Goal: Task Accomplishment & Management: Manage account settings

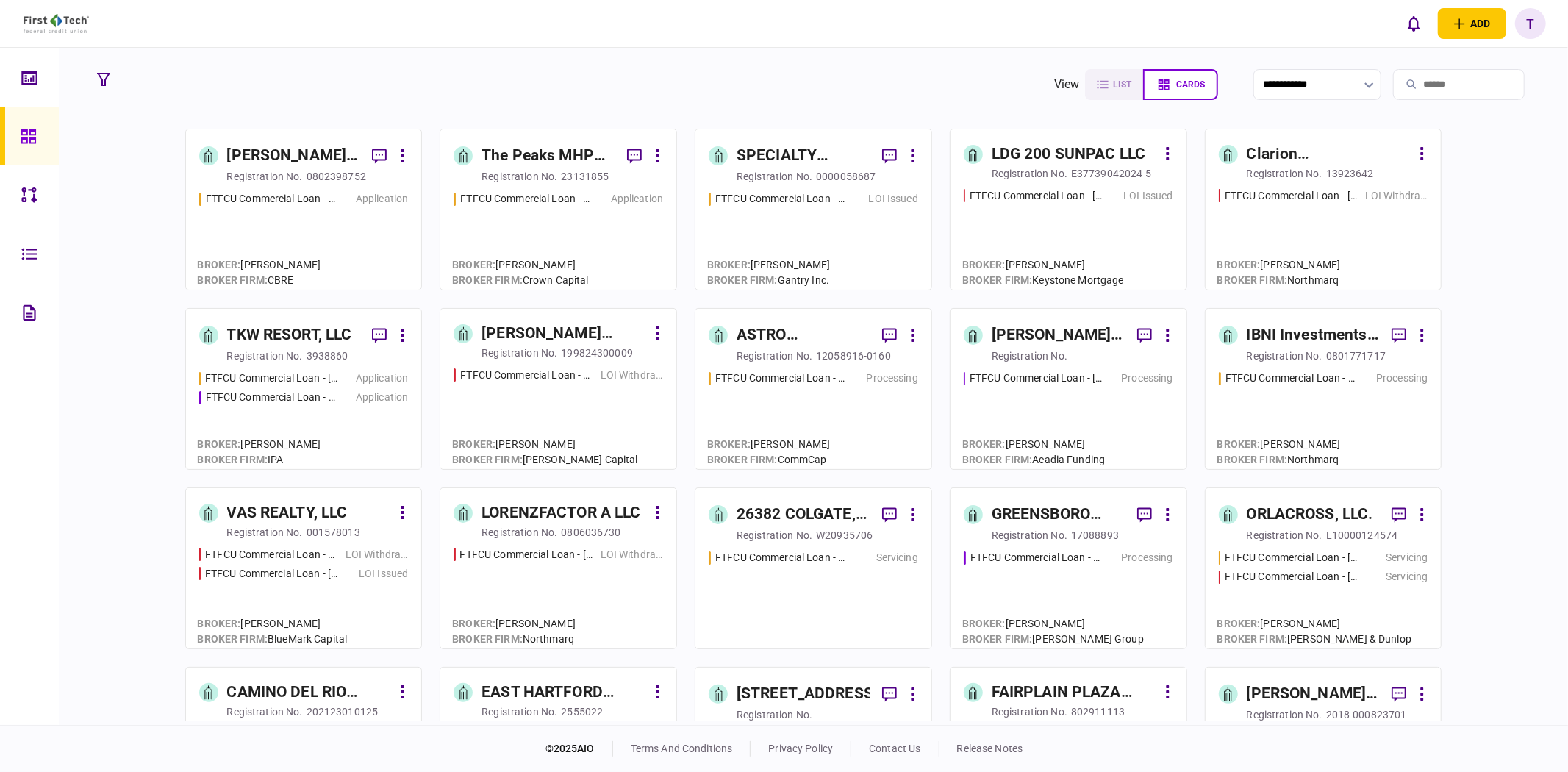
click at [1526, 26] on div "T" at bounding box center [1531, 23] width 31 height 31
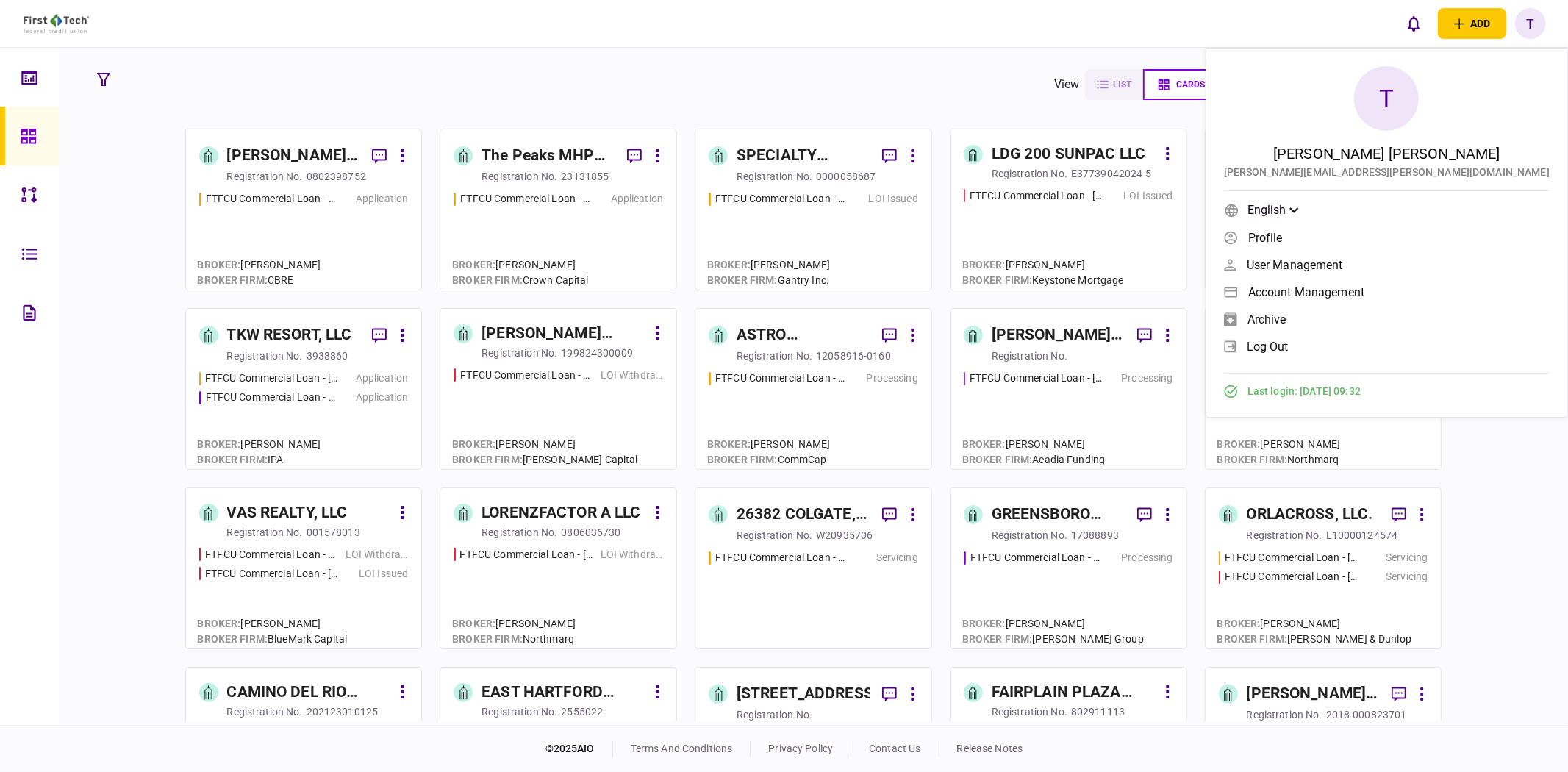
click at [1289, 348] on span "log out" at bounding box center [1267, 347] width 42 height 13
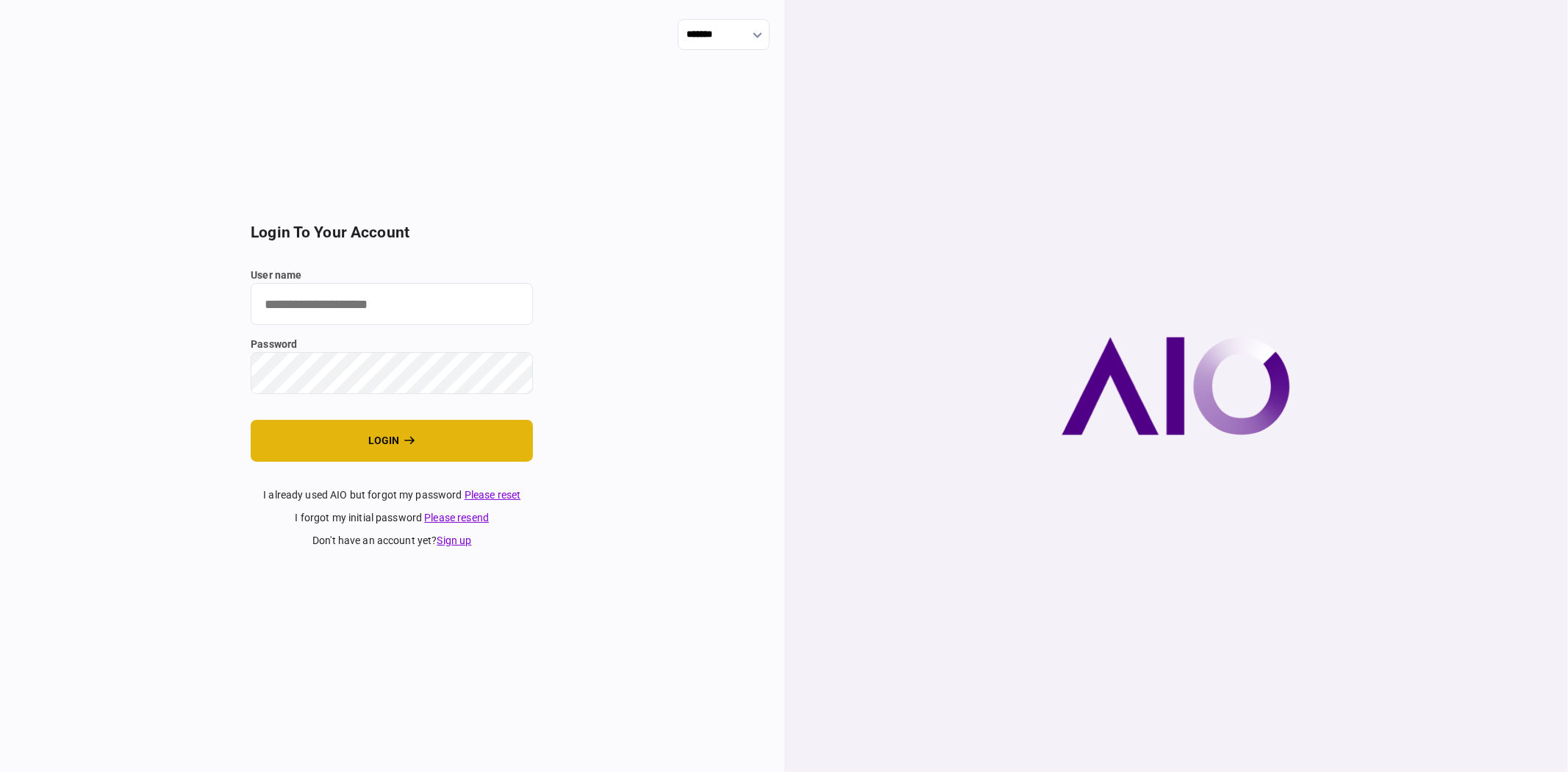
type input "**********"
click at [438, 439] on button "login" at bounding box center [392, 440] width 282 height 42
